Goal: Navigation & Orientation: Find specific page/section

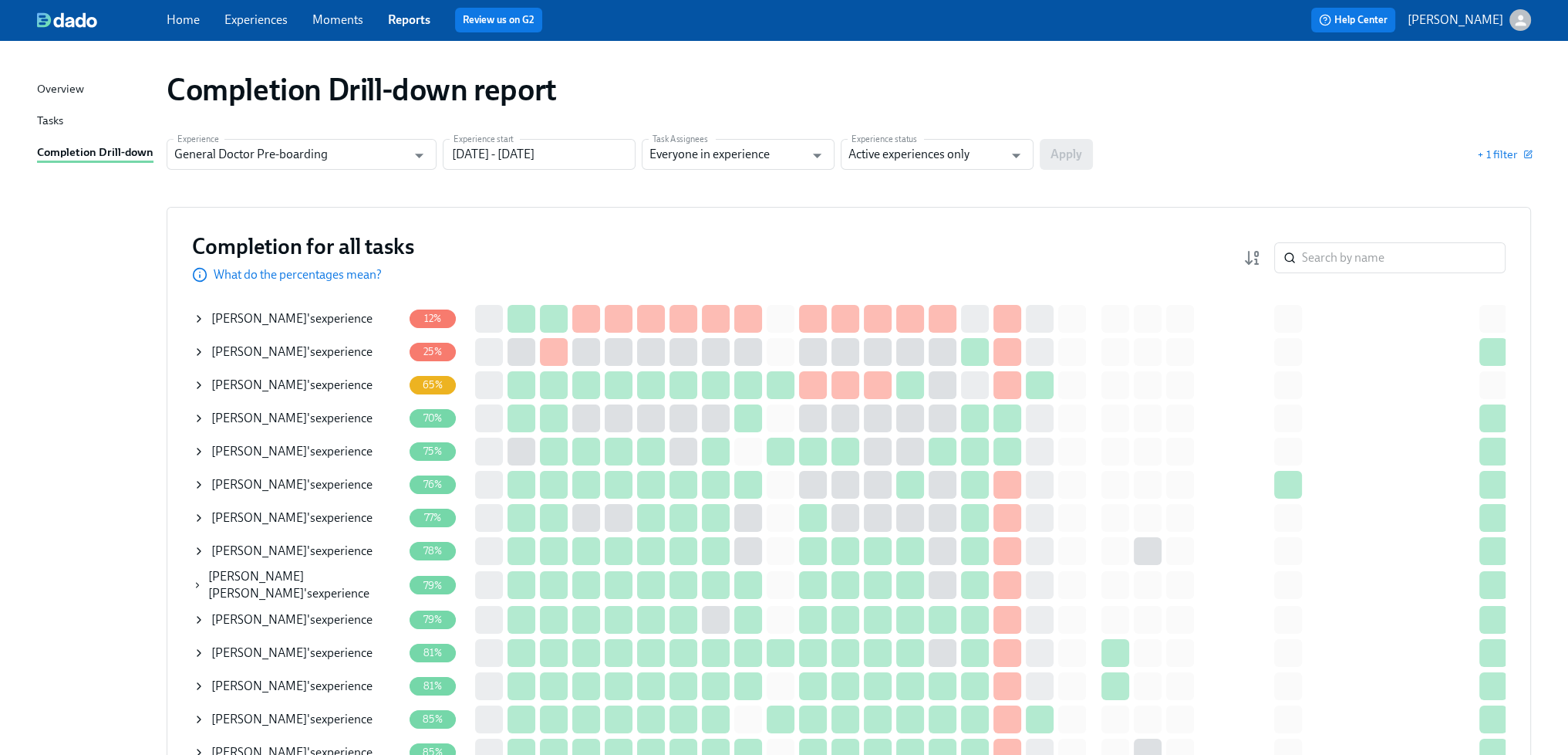
click at [269, 11] on span "Experiences" at bounding box center [255, 20] width 63 height 17
click at [262, 18] on link "Experiences" at bounding box center [255, 19] width 63 height 14
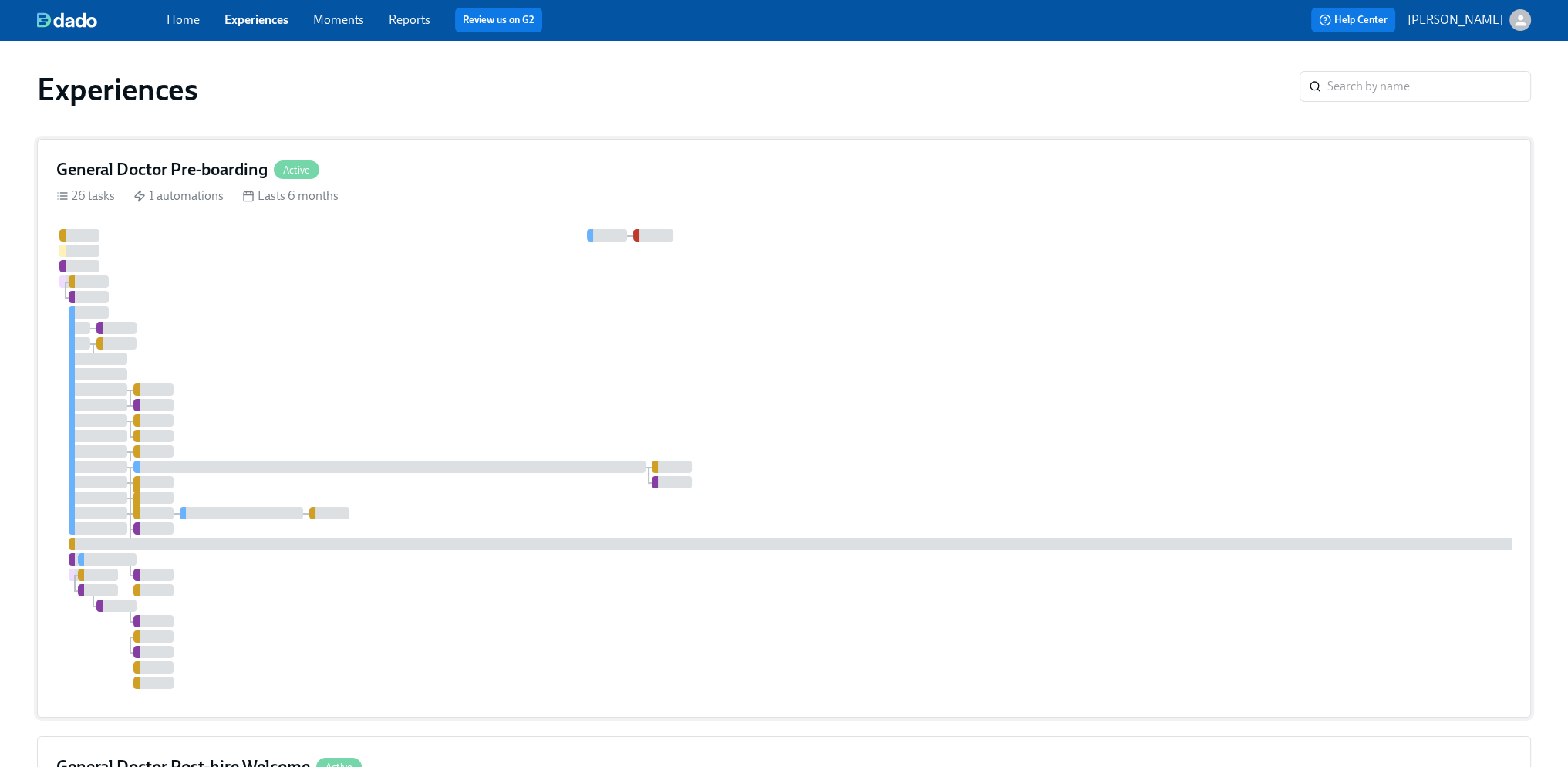
click at [517, 311] on div at bounding box center [932, 459] width 1750 height 460
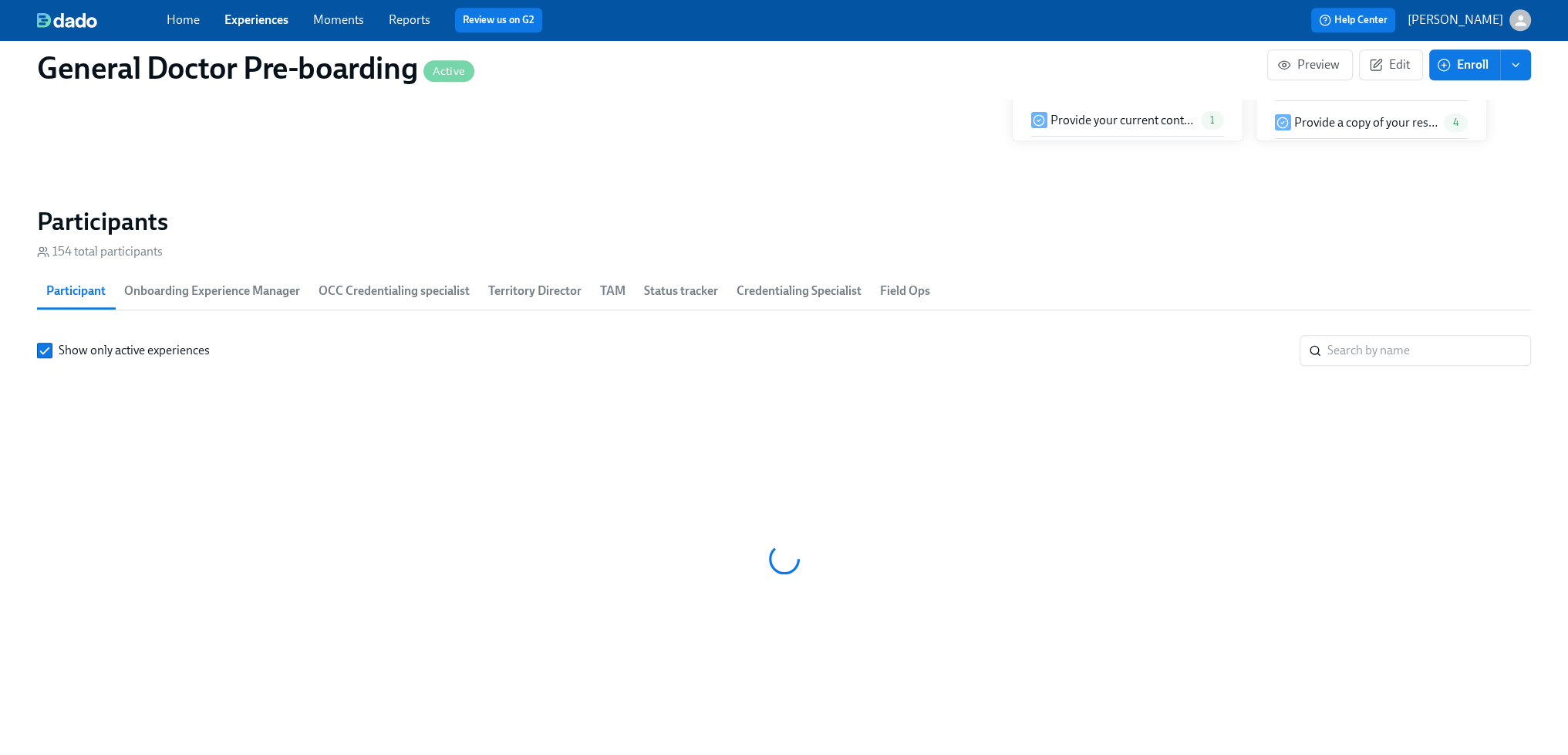
scroll to position [0, 40415]
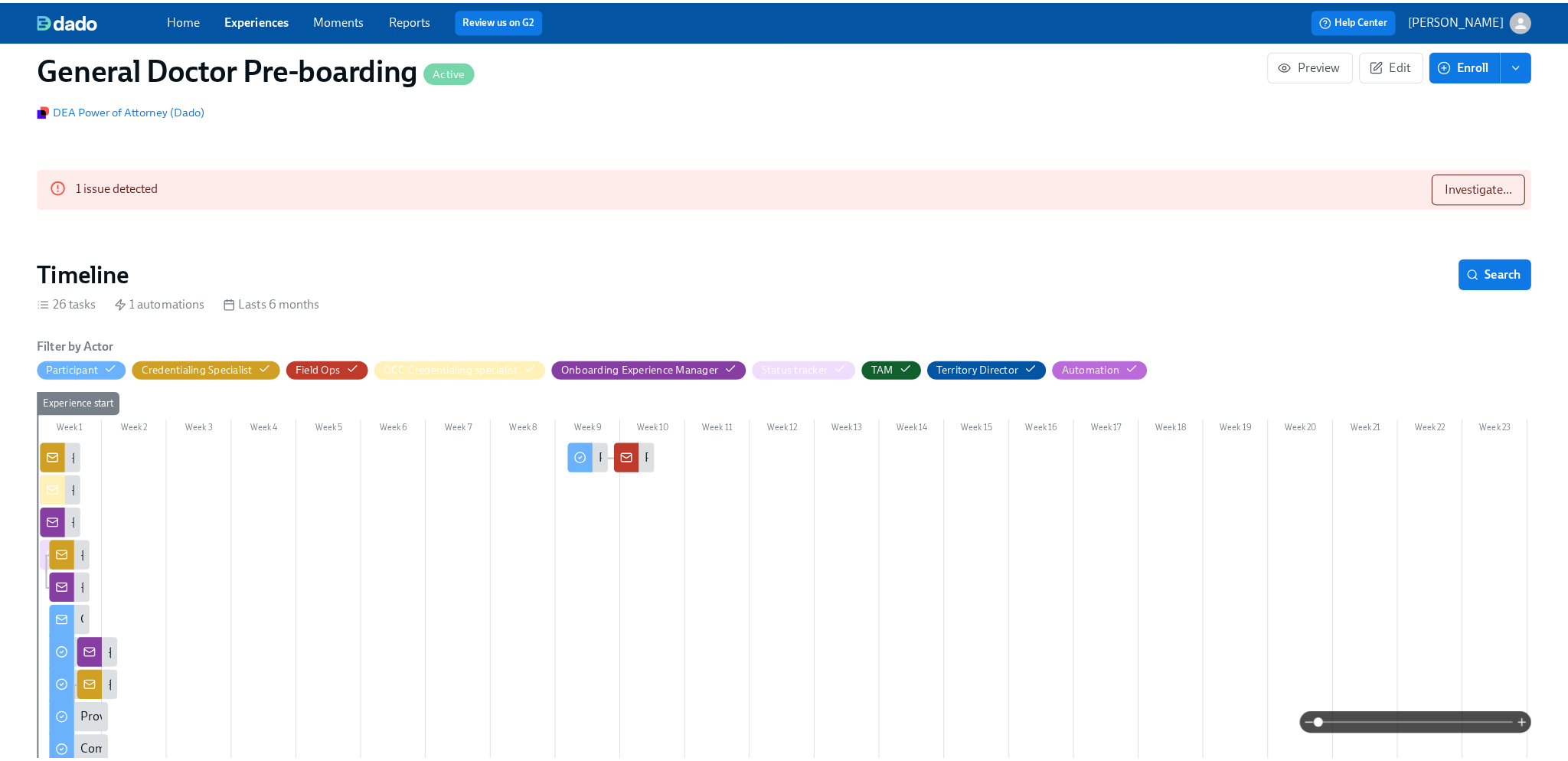
scroll to position [205, 0]
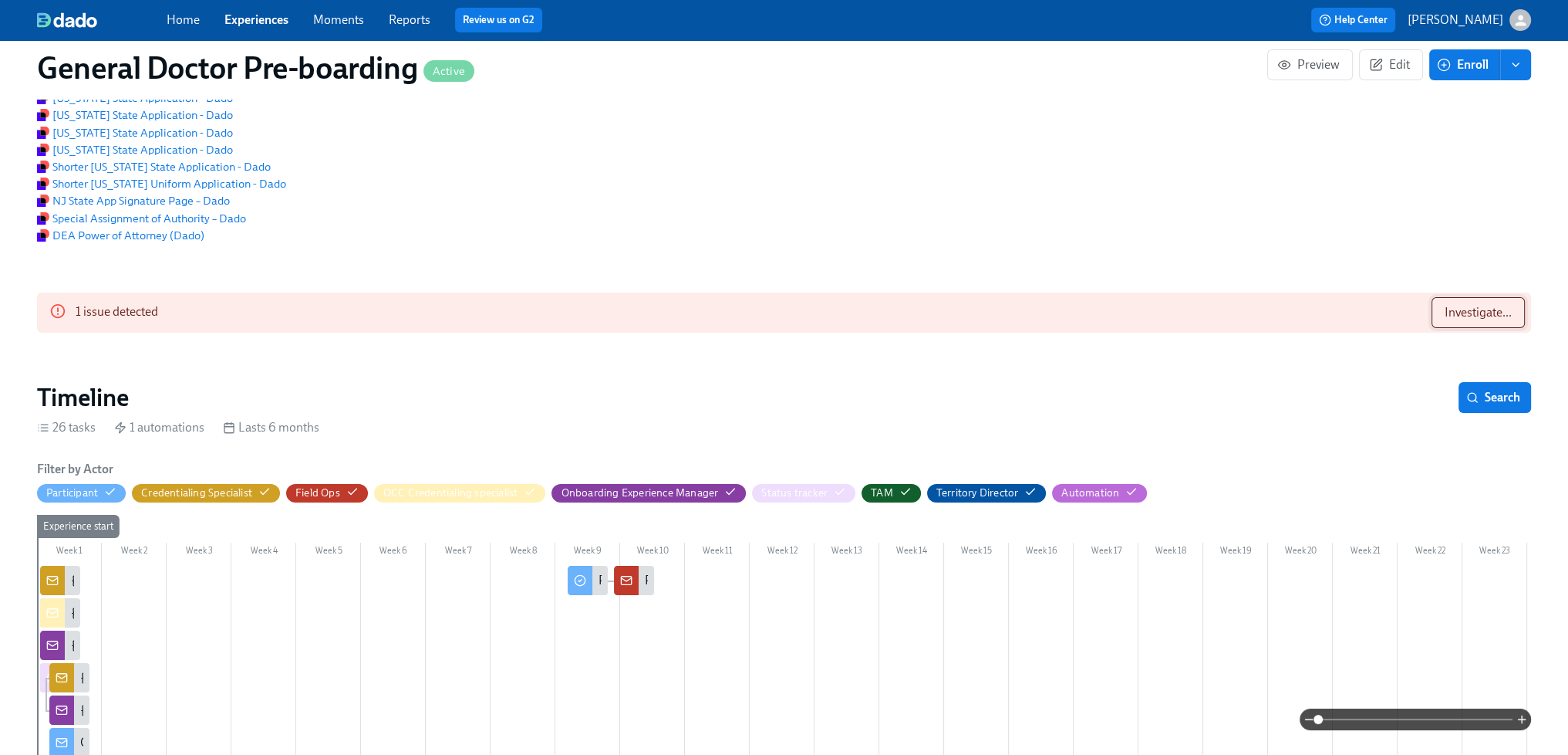
click at [1476, 320] on span "Investigate..." at bounding box center [1478, 312] width 67 height 15
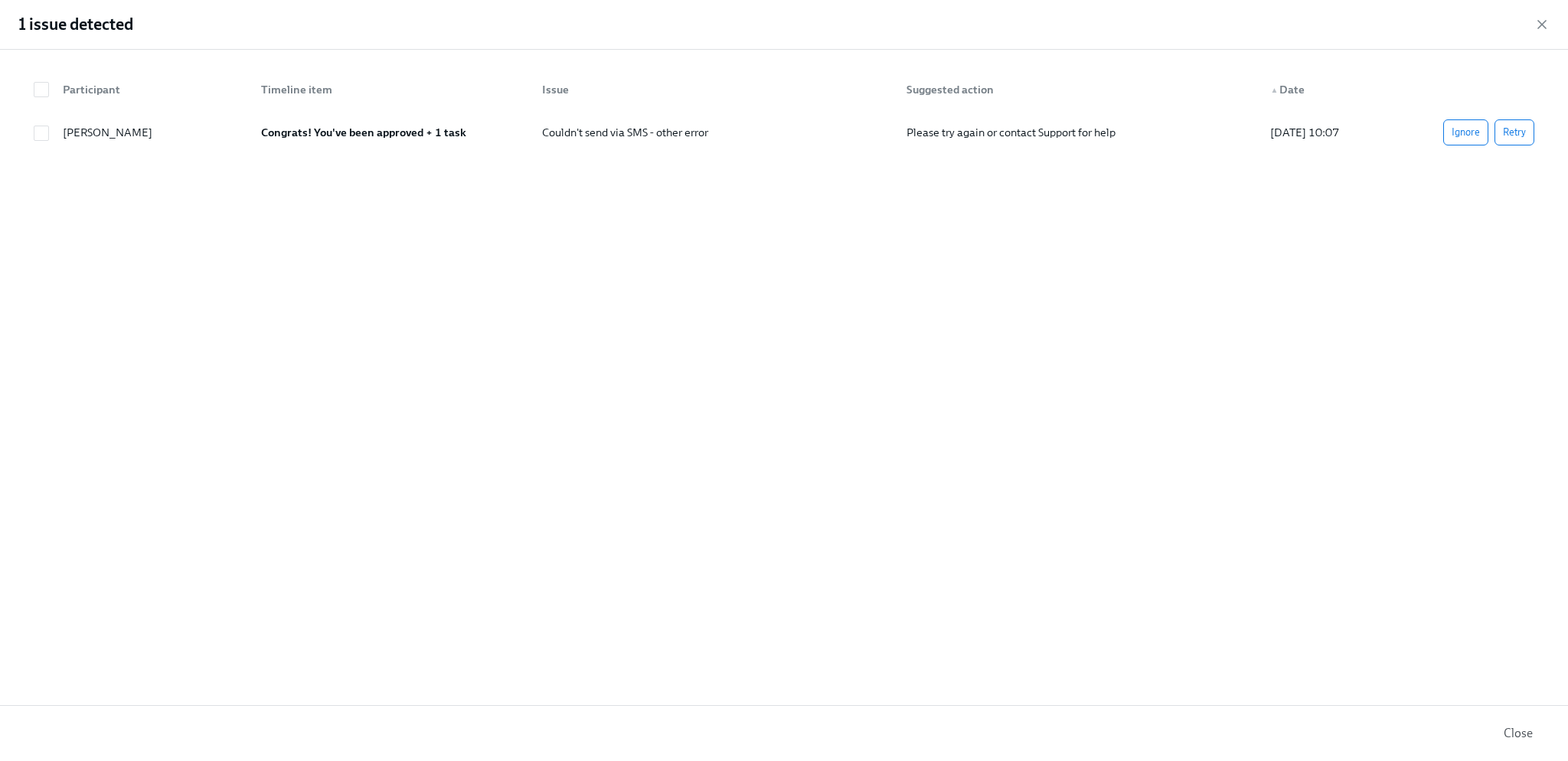
scroll to position [2119, 0]
click at [1541, 25] on icon "button" at bounding box center [1542, 24] width 8 height 8
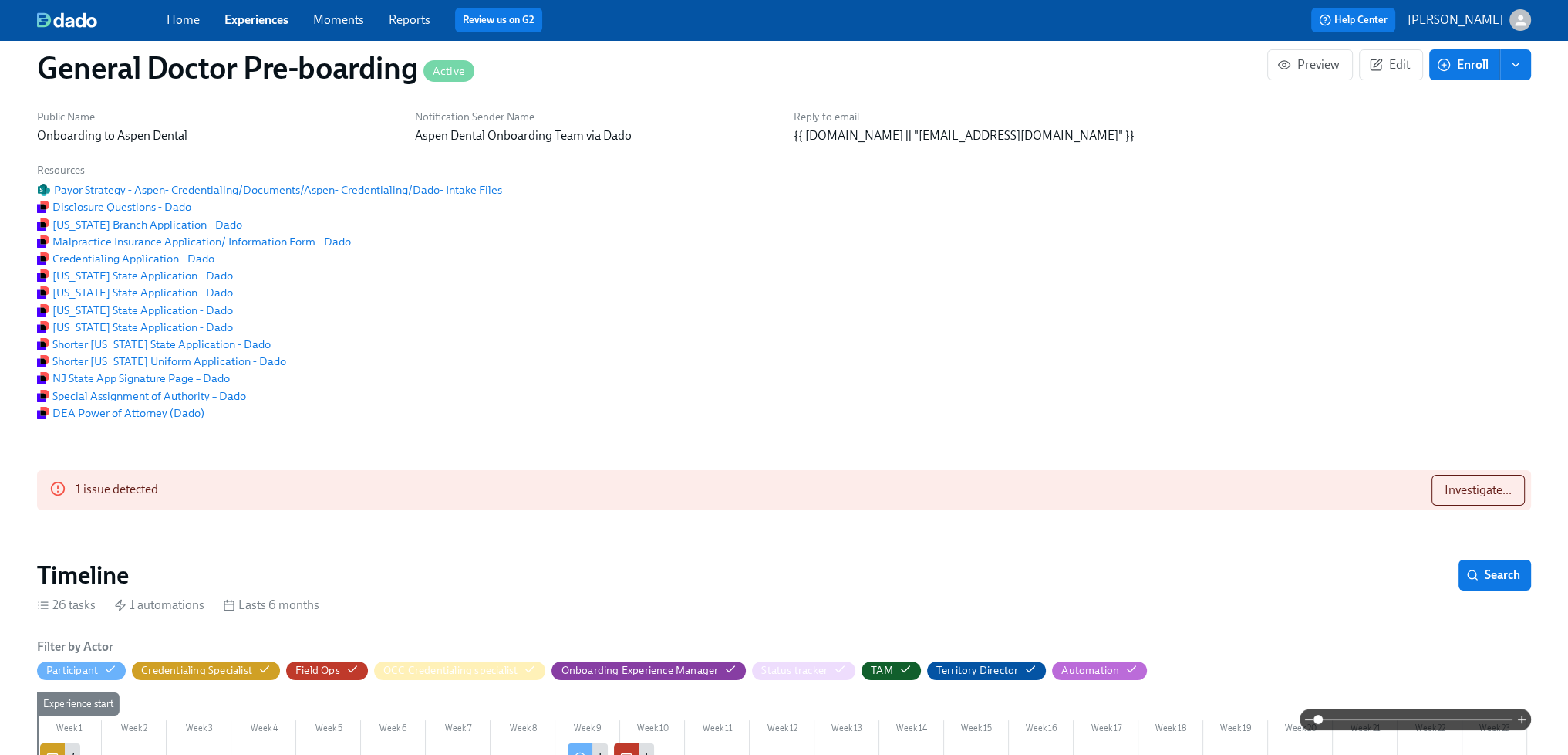
scroll to position [4, 0]
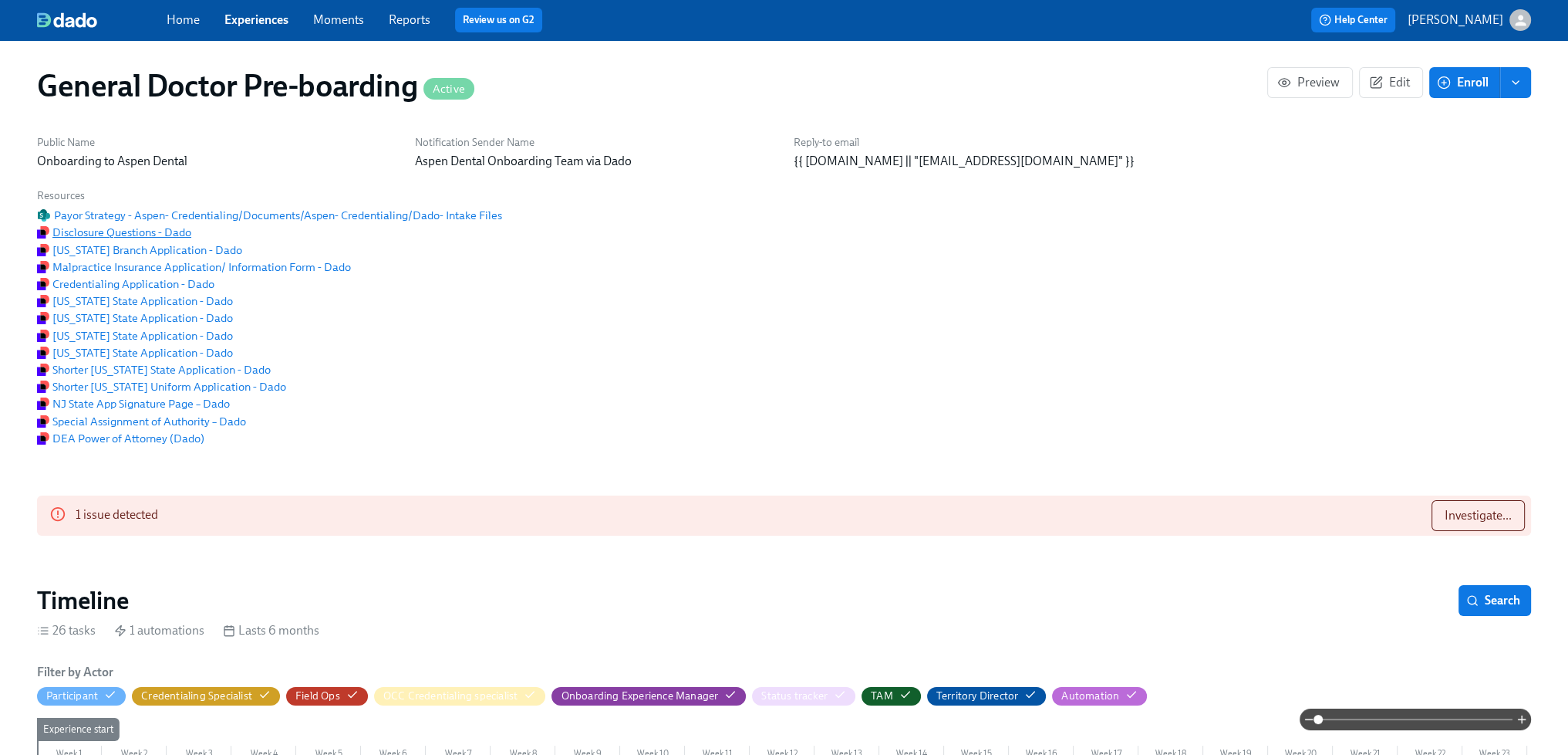
click at [169, 240] on span "Disclosure Questions - Dado" at bounding box center [113, 232] width 154 height 15
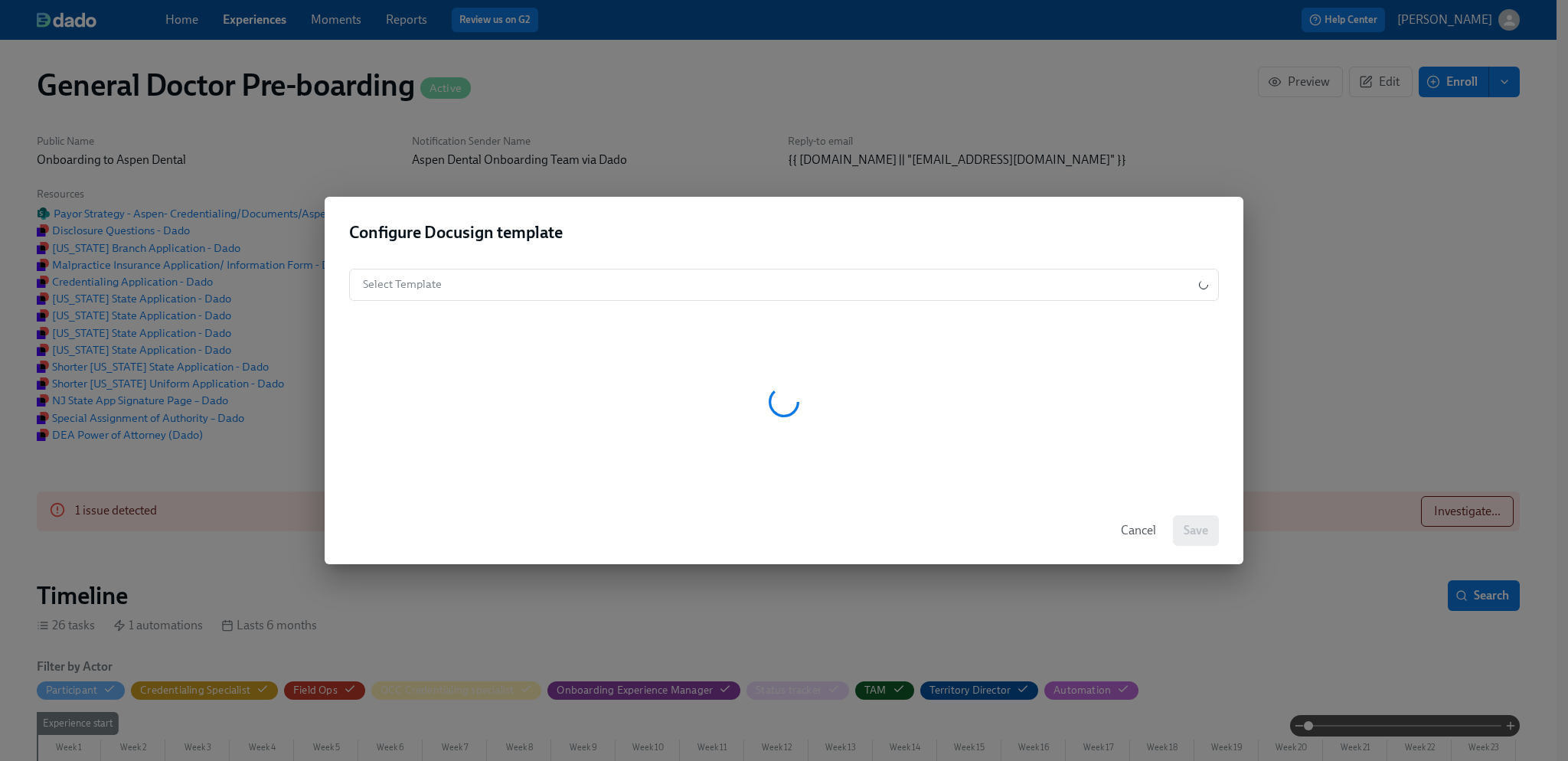
click at [1143, 527] on span "Cancel" at bounding box center [1139, 530] width 36 height 15
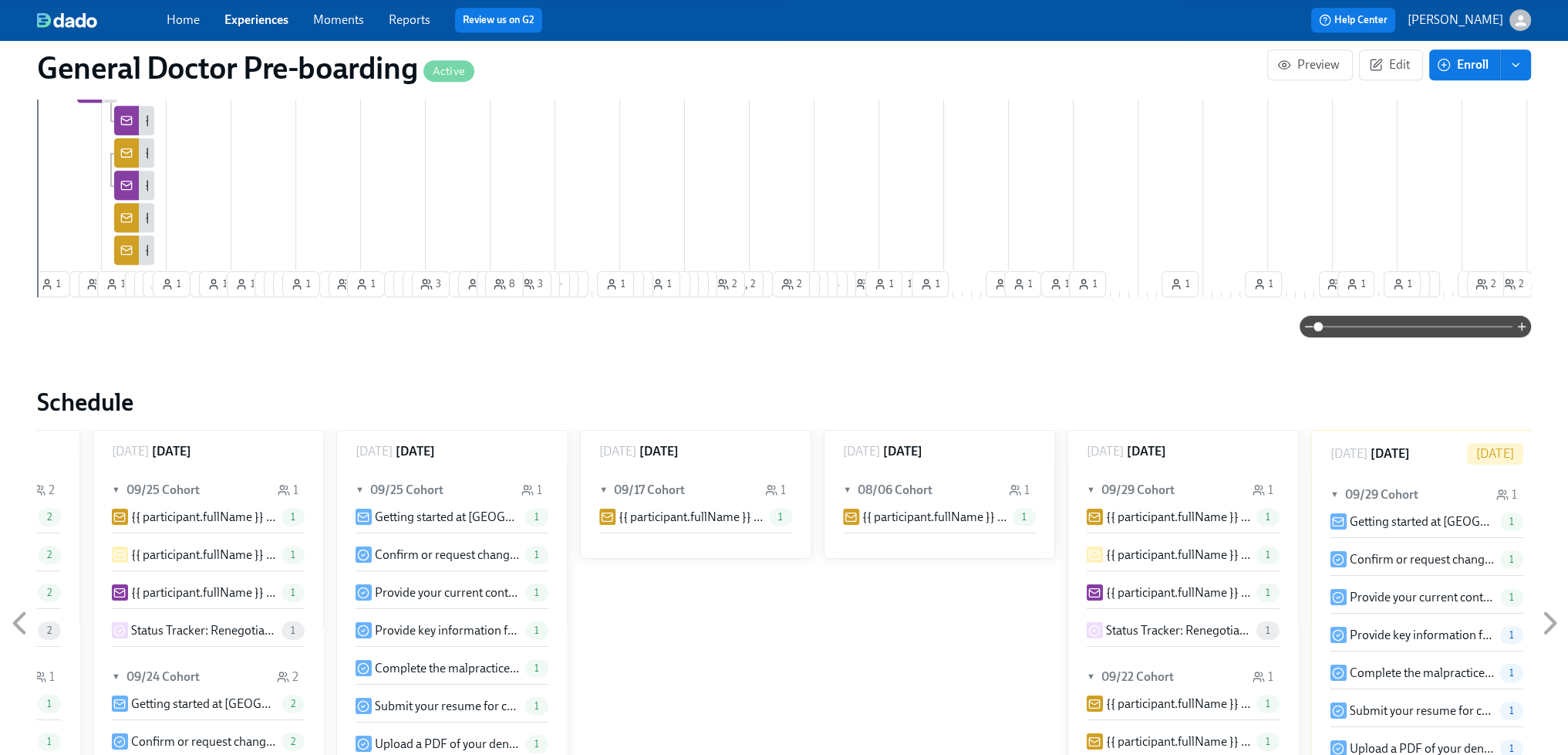
scroll to position [1245, 0]
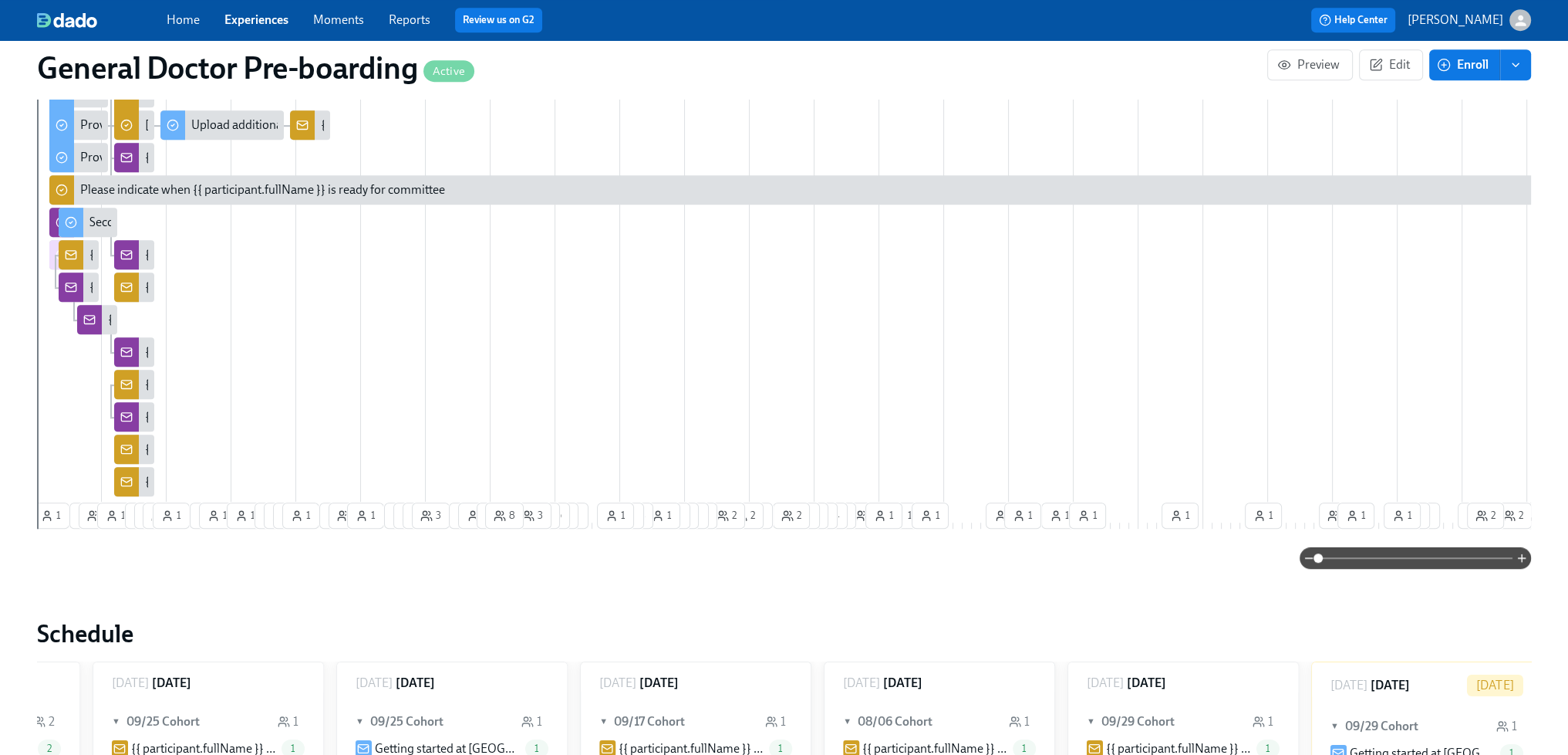
click at [337, 24] on link "Moments" at bounding box center [339, 19] width 51 height 14
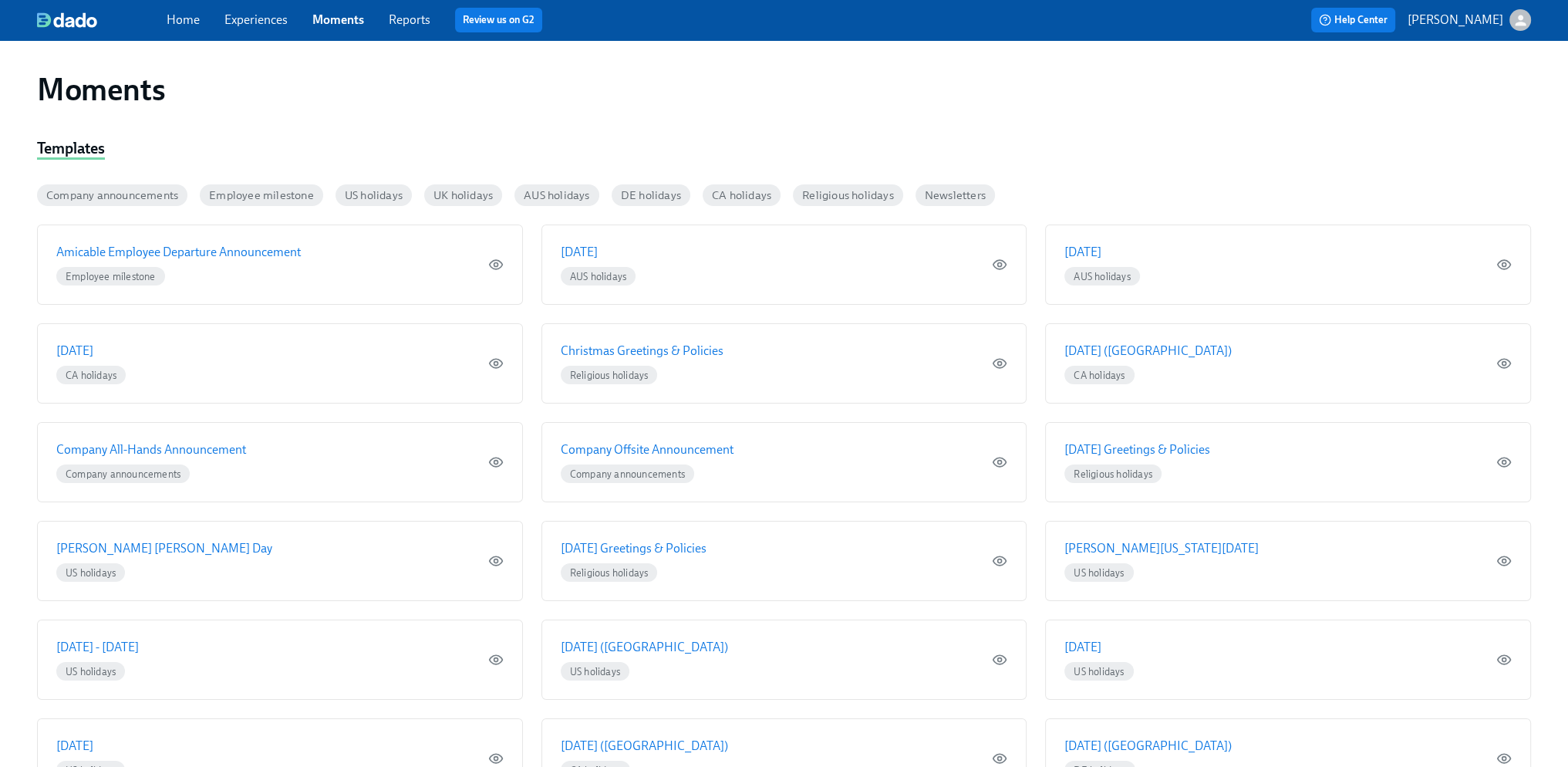
click at [175, 18] on link "Home" at bounding box center [183, 19] width 33 height 14
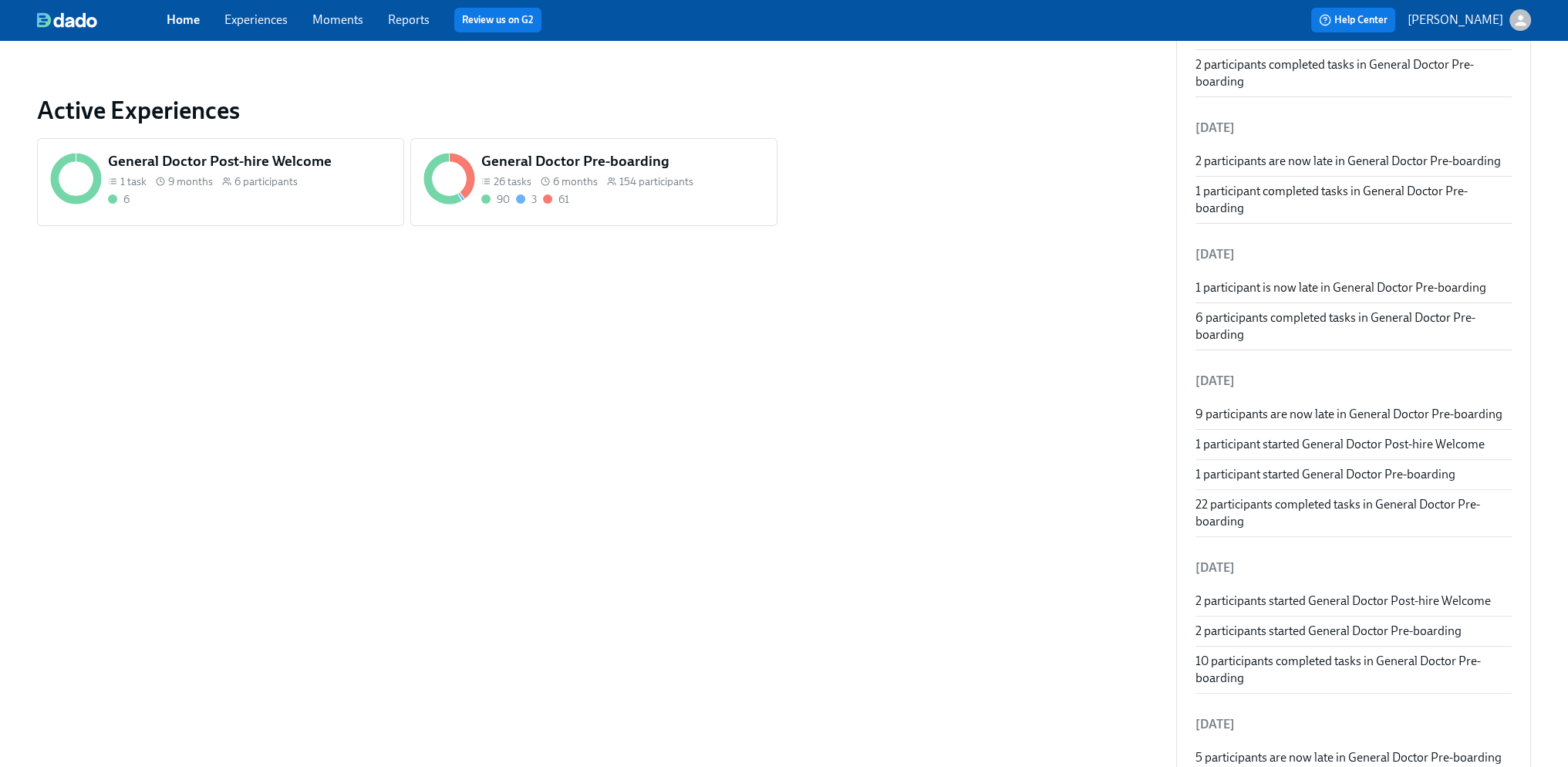
scroll to position [334, 0]
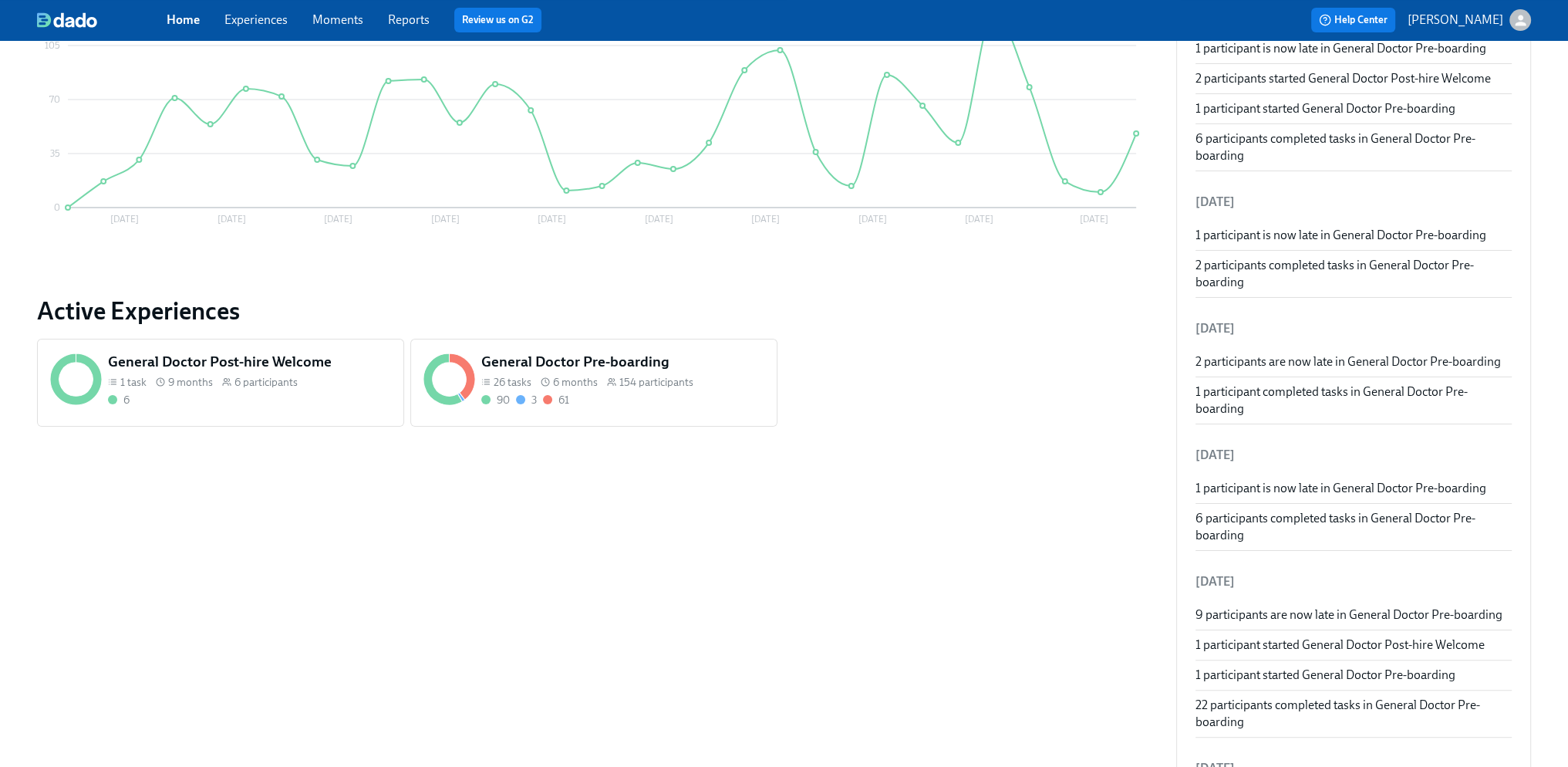
click at [68, 25] on img at bounding box center [67, 20] width 61 height 15
click at [82, 18] on img at bounding box center [67, 20] width 61 height 15
click at [404, 25] on link "Reports" at bounding box center [409, 19] width 42 height 14
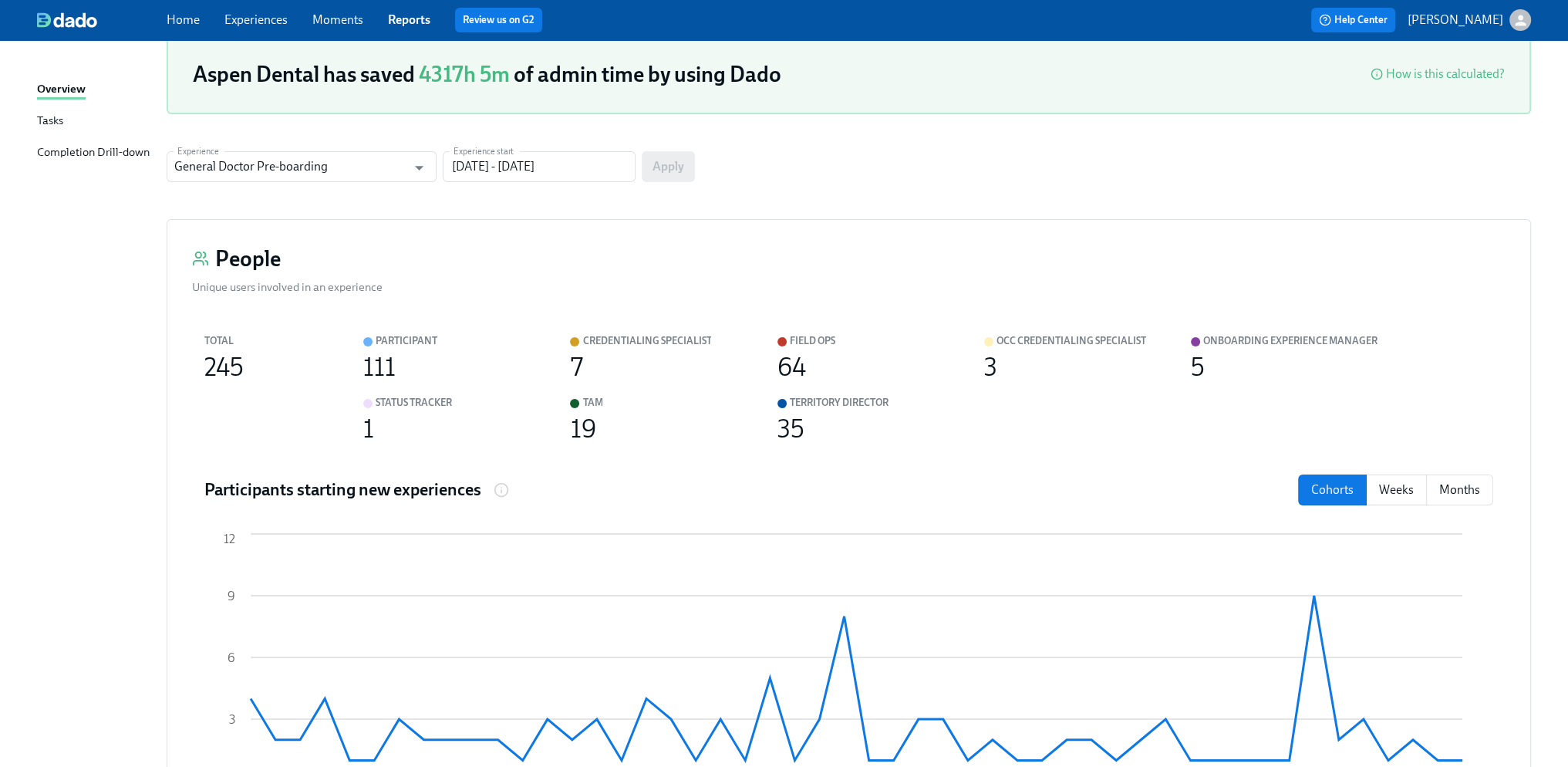
scroll to position [105, 0]
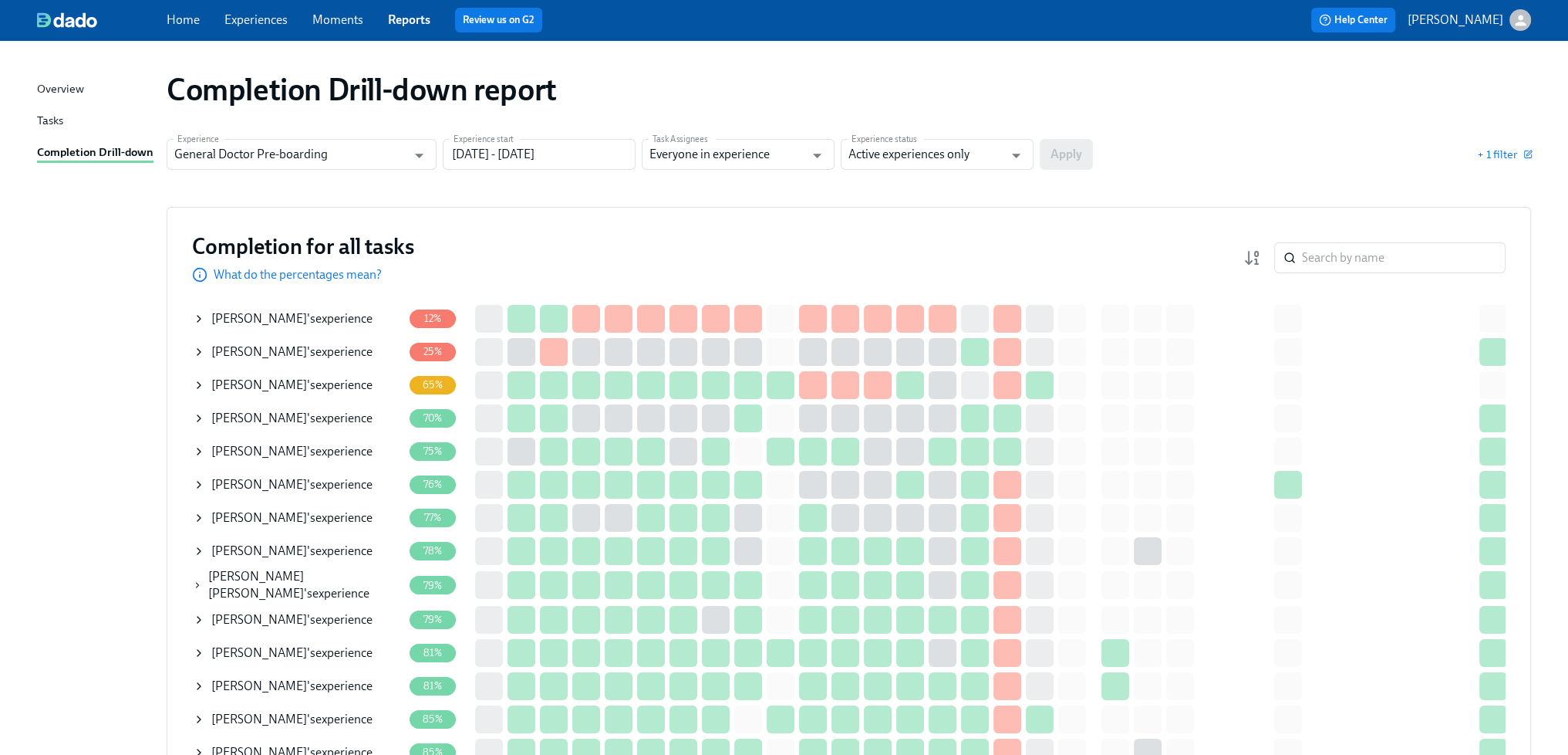
click at [329, 66] on div "Completion Drill-down report" at bounding box center [848, 89] width 1389 height 61
